Goal: Check status

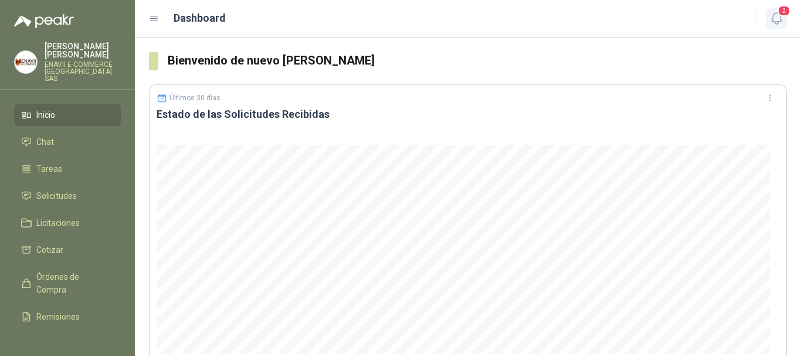
click at [781, 16] on span "2" at bounding box center [783, 10] width 13 height 11
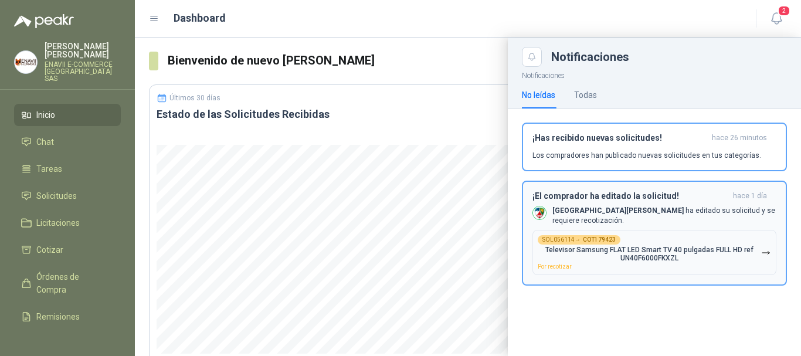
click at [699, 222] on div "¡El comprador ha editado la solicitud! [DATE] Colegio [PERSON_NAME] ha editado …" at bounding box center [654, 233] width 244 height 84
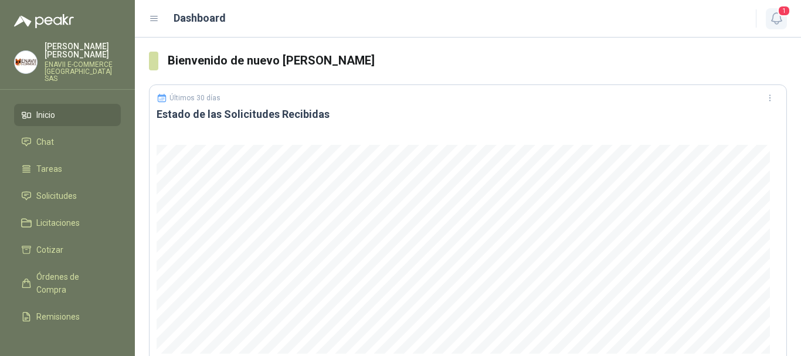
click at [785, 21] on button "1" at bounding box center [775, 18] width 21 height 21
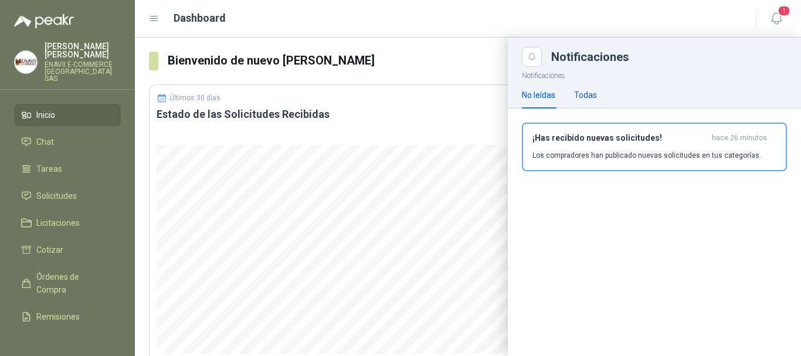
click at [584, 98] on div "Todas" at bounding box center [585, 94] width 23 height 13
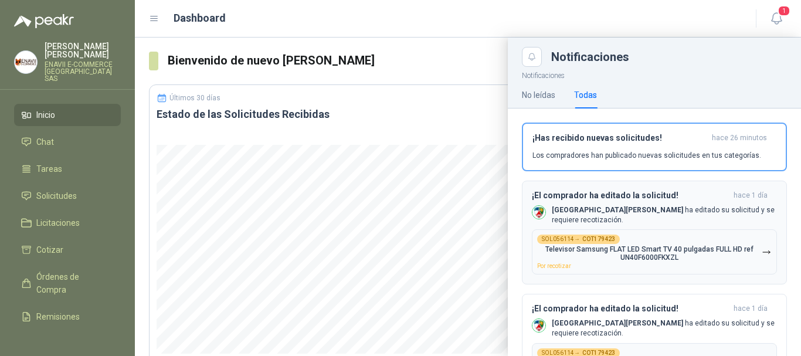
click at [599, 220] on div "¡El comprador ha editado la solicitud! [DATE] Colegio [PERSON_NAME] ha editado …" at bounding box center [654, 232] width 245 height 84
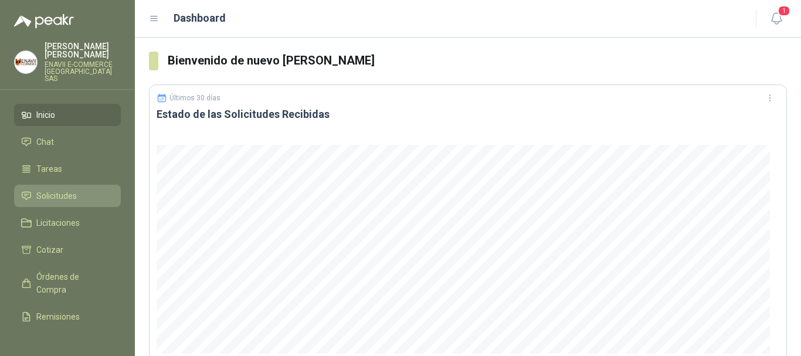
click at [62, 189] on span "Solicitudes" at bounding box center [56, 195] width 40 height 13
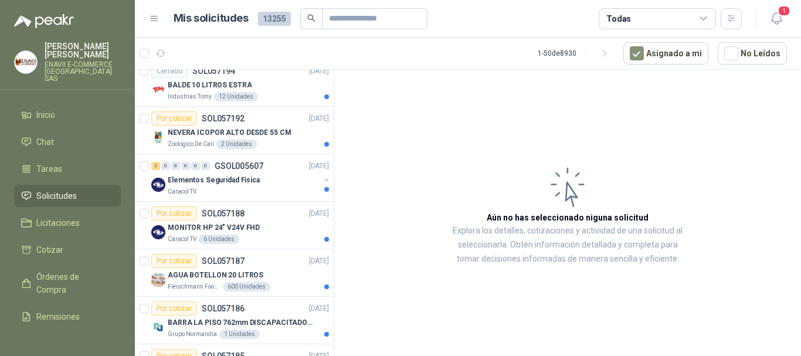
scroll to position [723, 0]
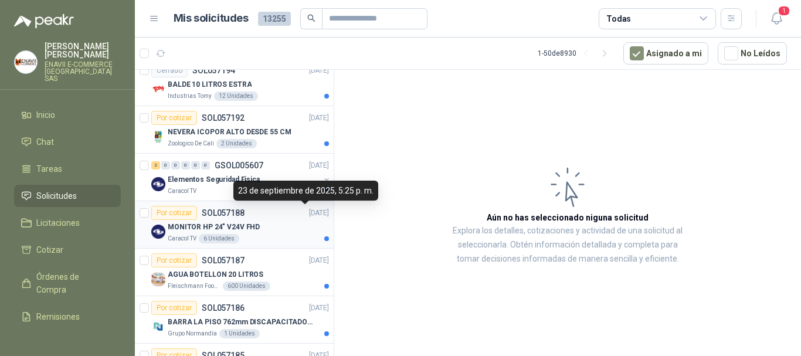
click at [309, 216] on p "[DATE]" at bounding box center [319, 212] width 20 height 11
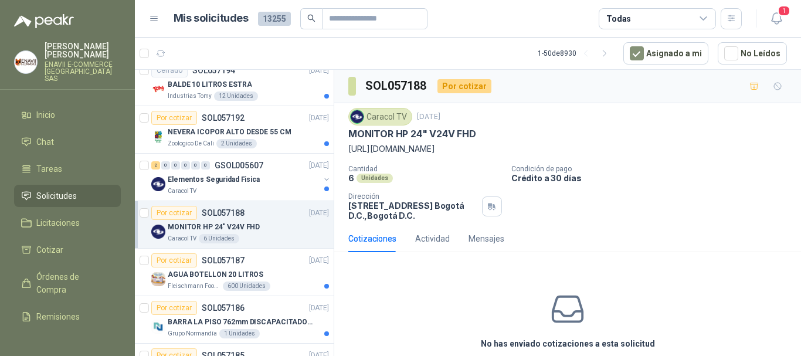
drag, startPoint x: 748, startPoint y: 147, endPoint x: 344, endPoint y: 149, distance: 404.4
click at [344, 149] on div "Caracol TV [DATE] MONITOR HP 24" V24V FHD [URL][DOMAIN_NAME] Cantidad 6 Unidade…" at bounding box center [567, 164] width 467 height 122
